Goal: Information Seeking & Learning: Check status

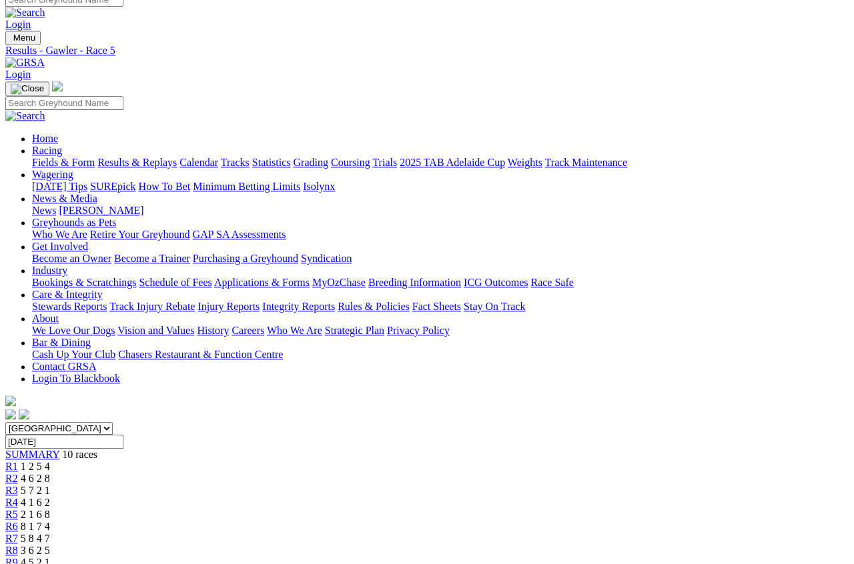
scroll to position [12, 0]
click at [177, 157] on link "Results & Replays" at bounding box center [136, 162] width 79 height 11
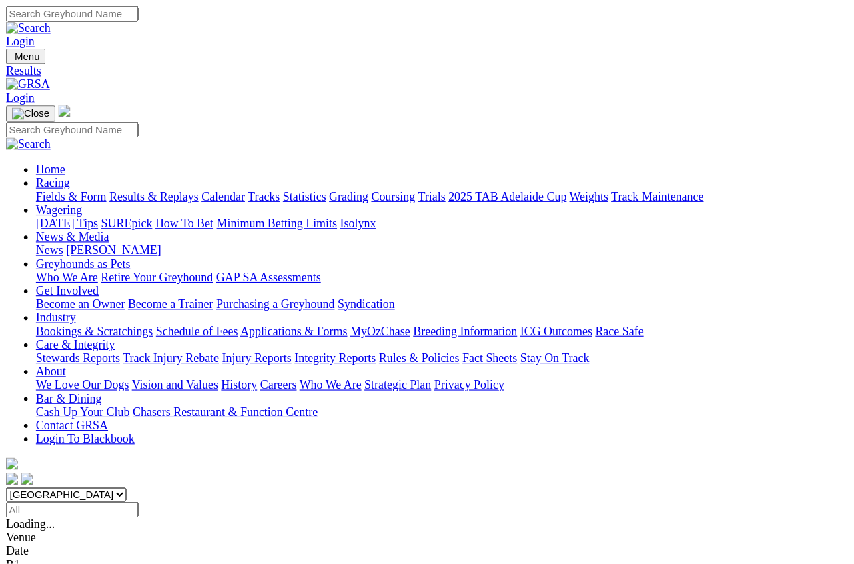
scroll to position [8, 0]
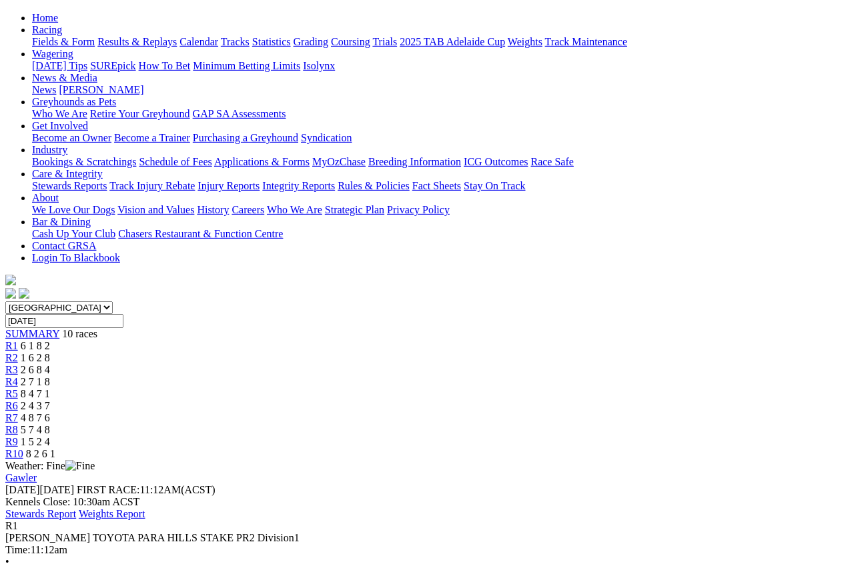
scroll to position [135, 0]
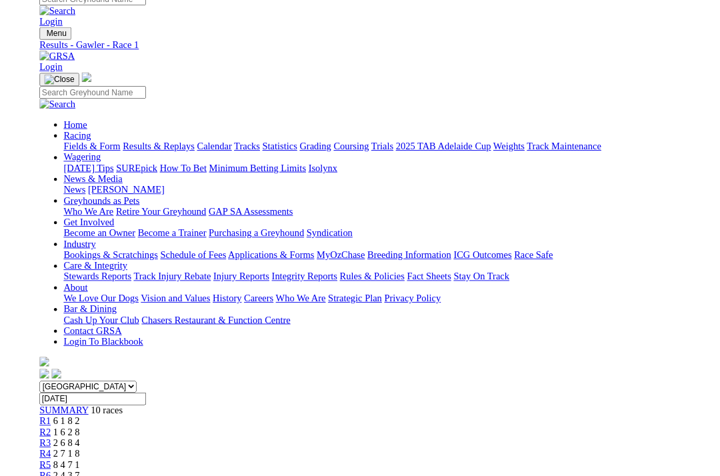
scroll to position [161, 0]
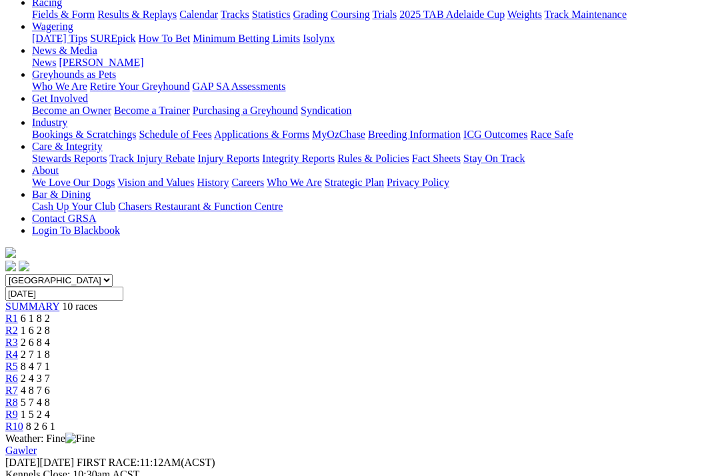
click at [18, 325] on span "R2" at bounding box center [11, 330] width 13 height 11
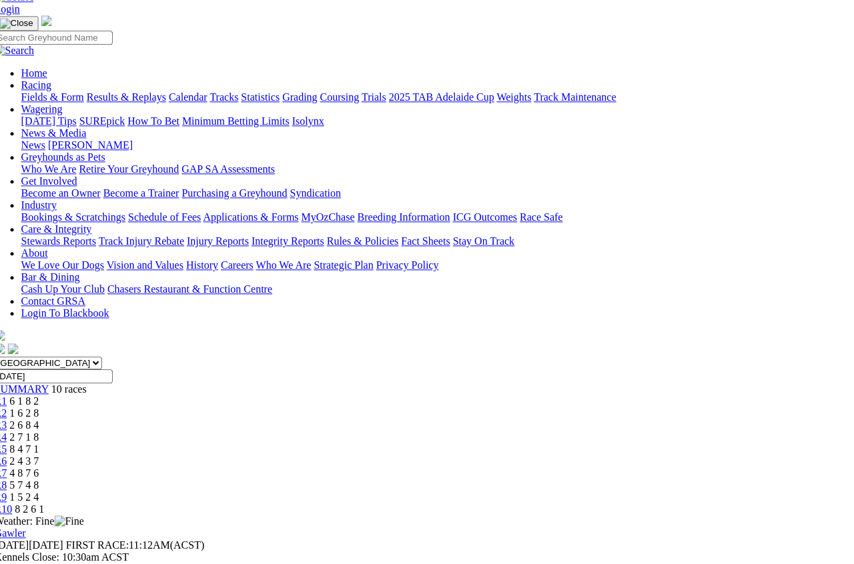
scroll to position [78, 11]
click at [7, 420] on span "R3" at bounding box center [1, 425] width 13 height 11
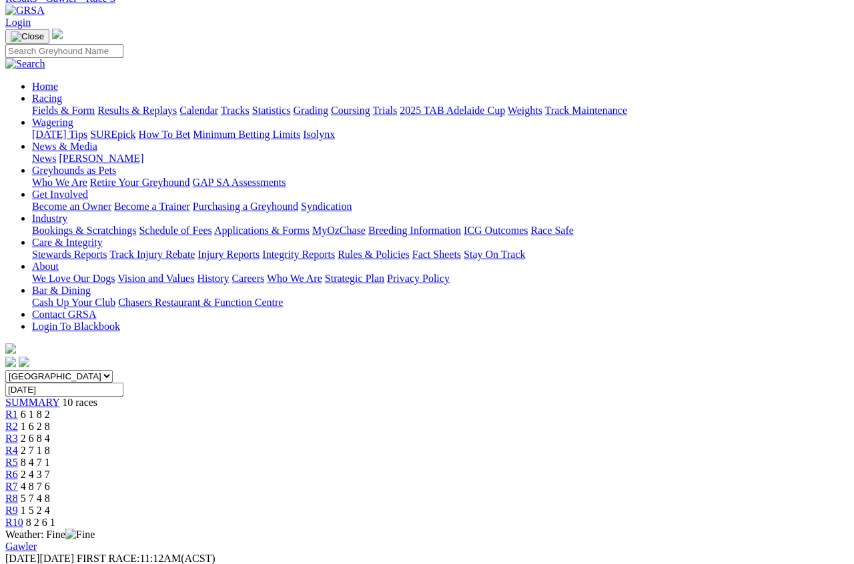
scroll to position [53, 0]
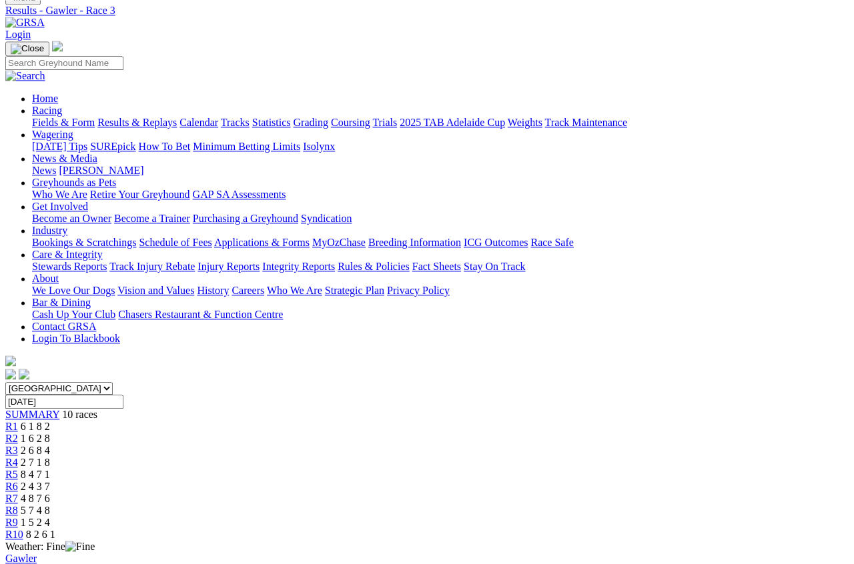
click at [18, 457] on span "R4" at bounding box center [11, 462] width 13 height 11
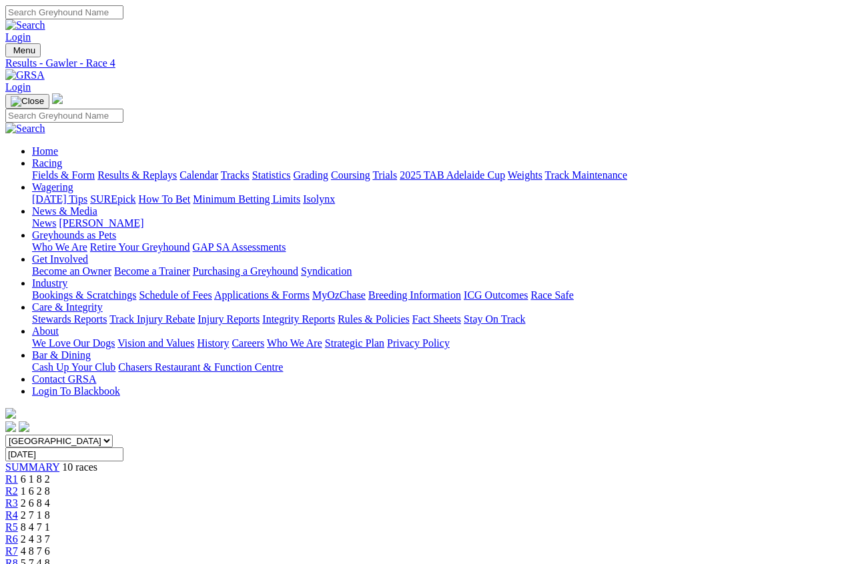
scroll to position [8, 0]
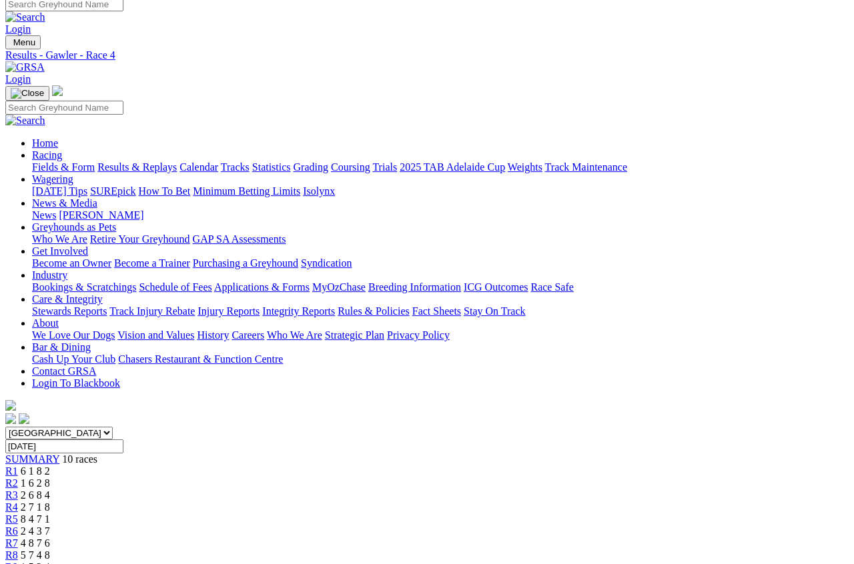
click at [18, 514] on link "R5" at bounding box center [11, 519] width 13 height 11
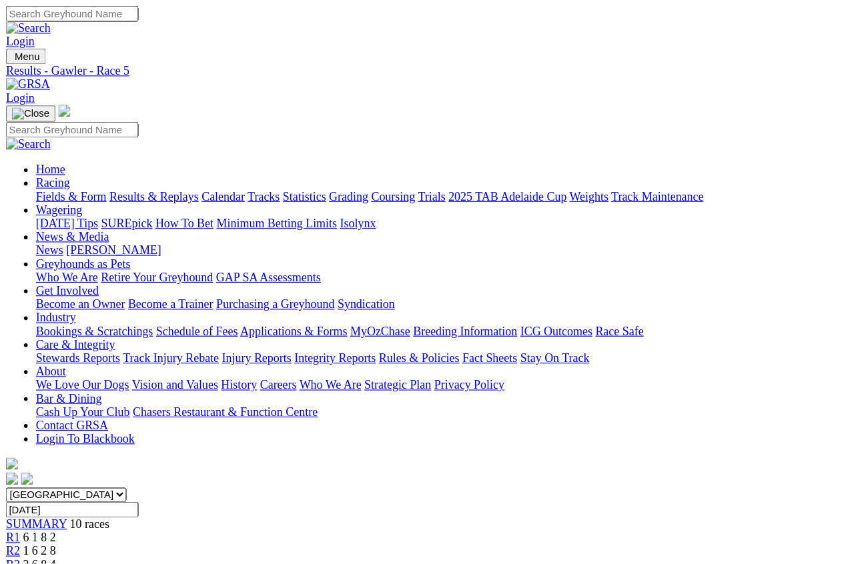
scroll to position [8, 0]
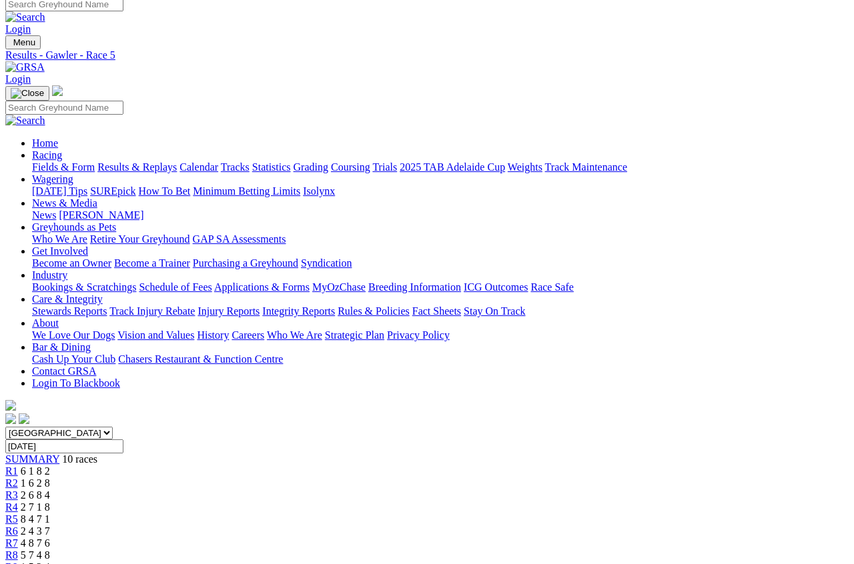
click at [18, 502] on span "R6" at bounding box center [11, 531] width 13 height 11
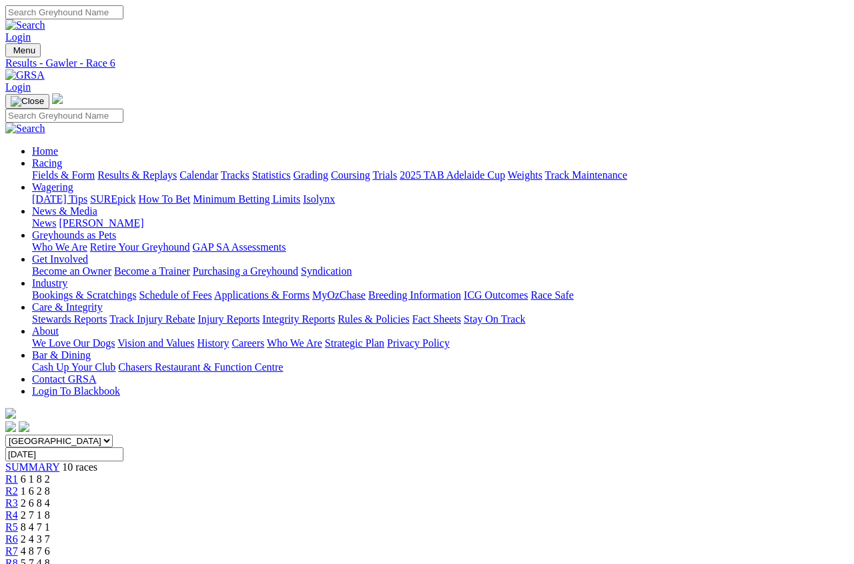
scroll to position [8, 0]
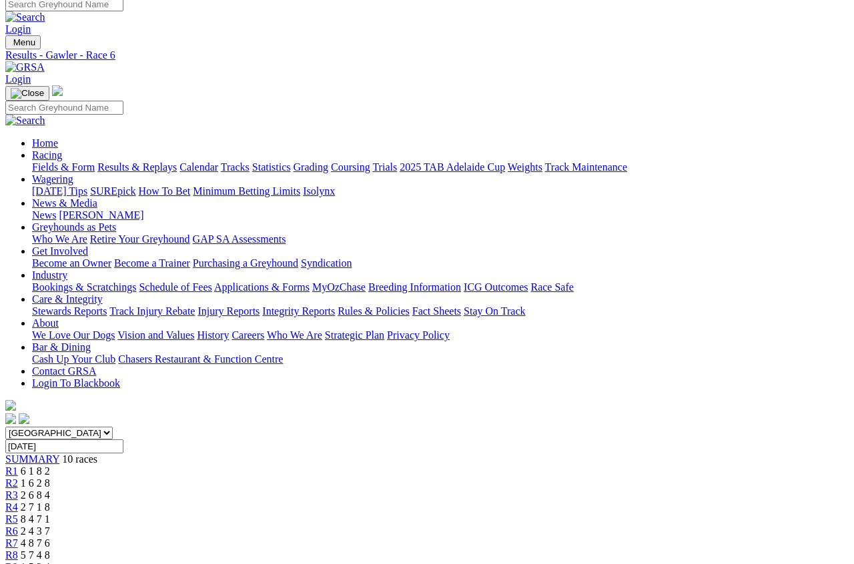
click at [50, 538] on span "4 8 7 6" at bounding box center [35, 543] width 29 height 11
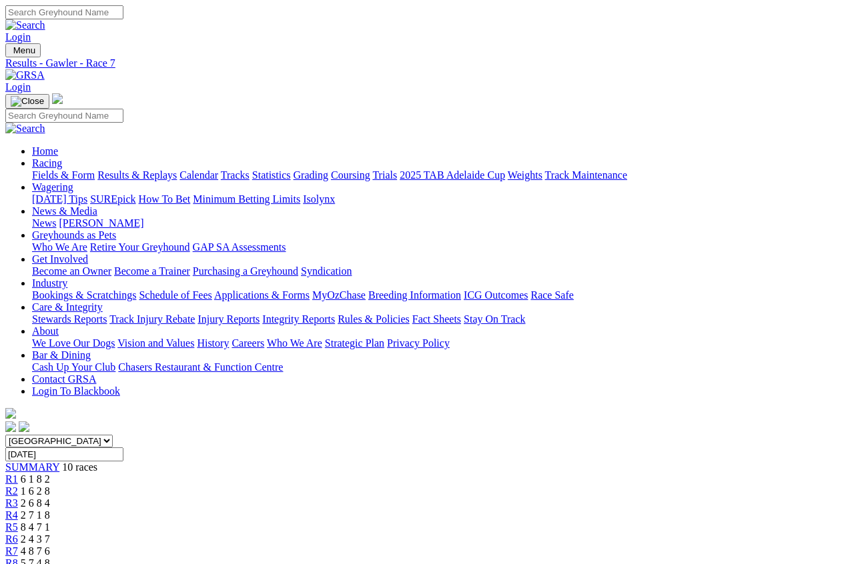
scroll to position [8, 0]
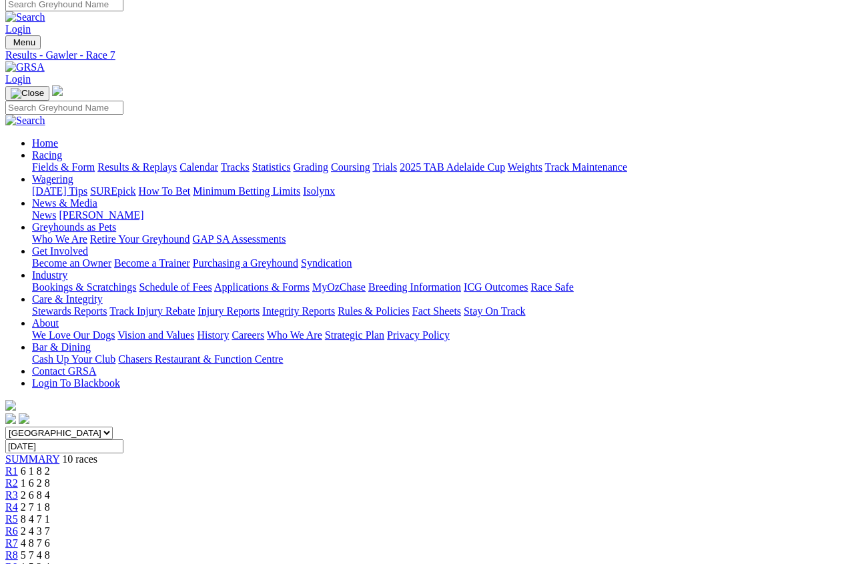
click at [18, 550] on link "R8" at bounding box center [11, 555] width 13 height 11
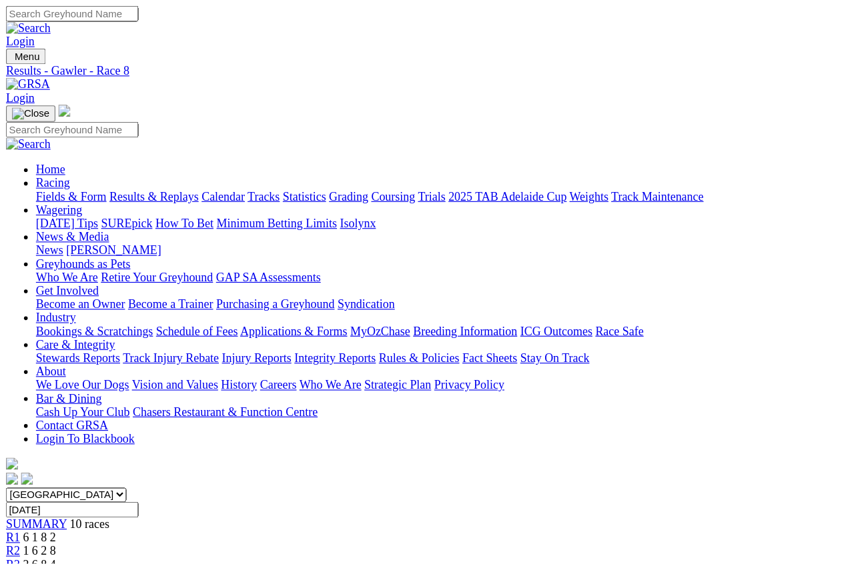
scroll to position [8, 0]
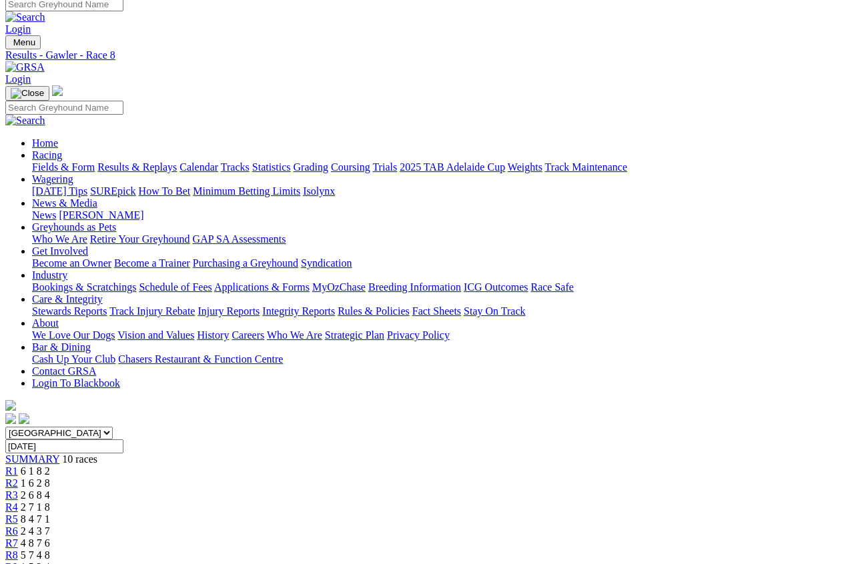
click at [50, 502] on span "1 5 2 4" at bounding box center [35, 567] width 29 height 11
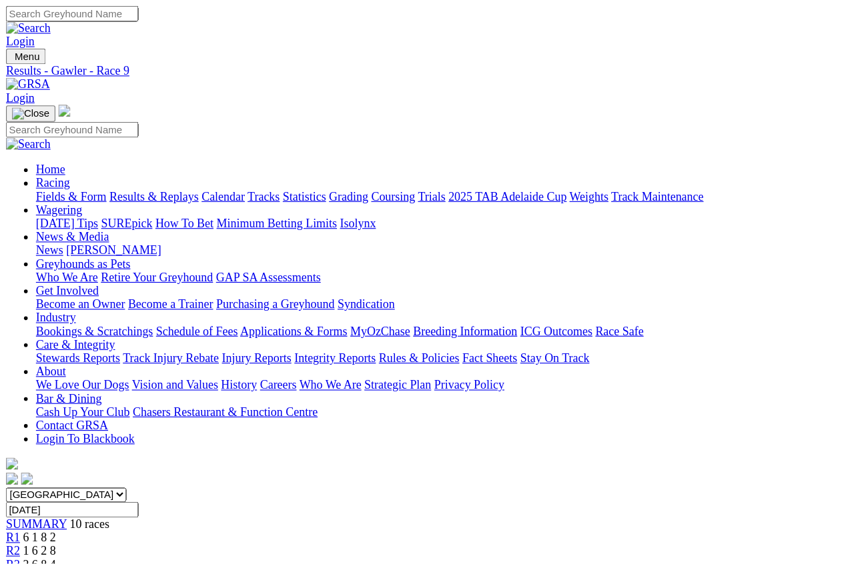
scroll to position [8, 0]
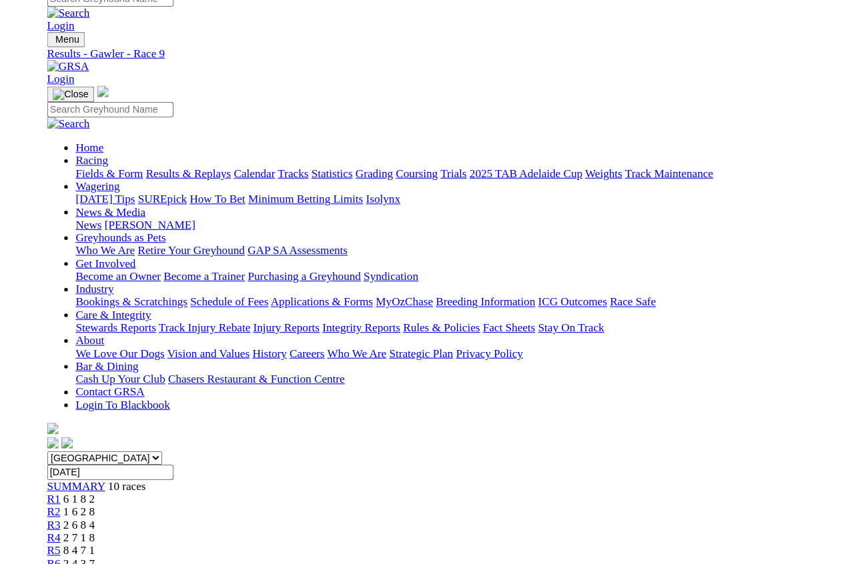
scroll to position [19, 0]
